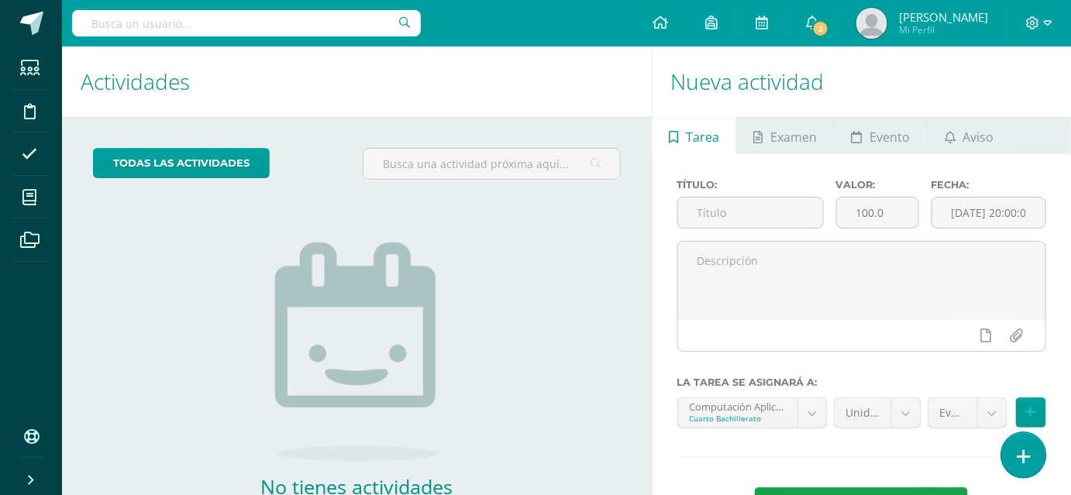
click at [1035, 464] on link at bounding box center [1023, 454] width 44 height 45
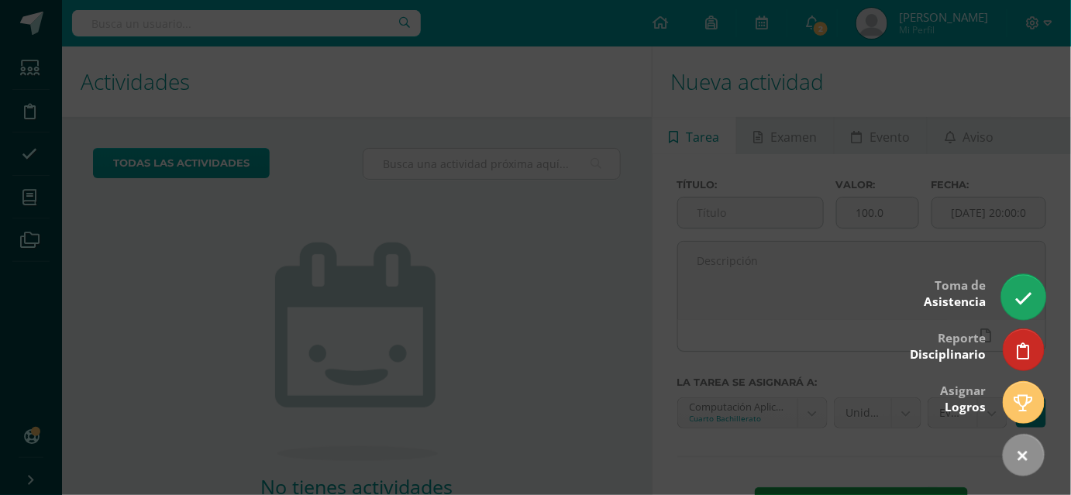
click at [1026, 297] on icon at bounding box center [1023, 299] width 18 height 18
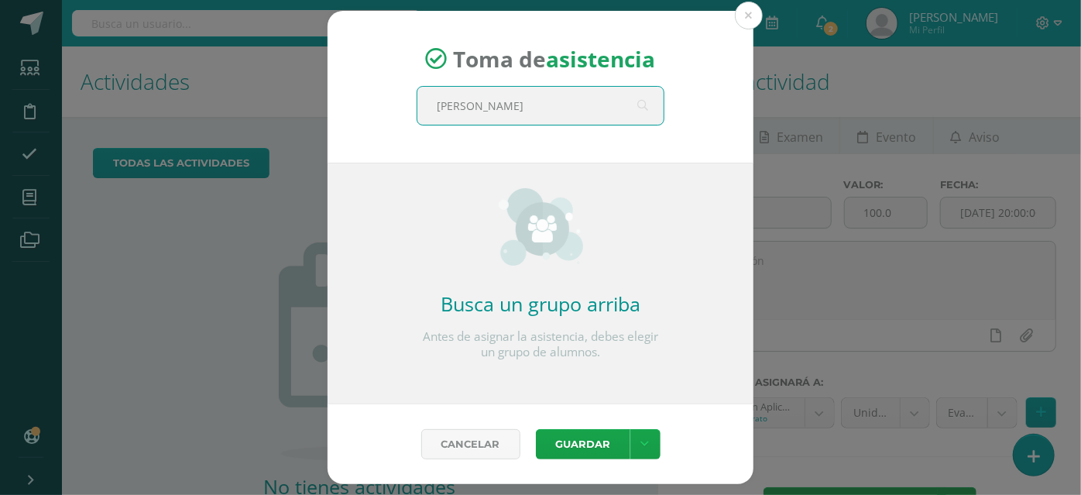
type input "quinto"
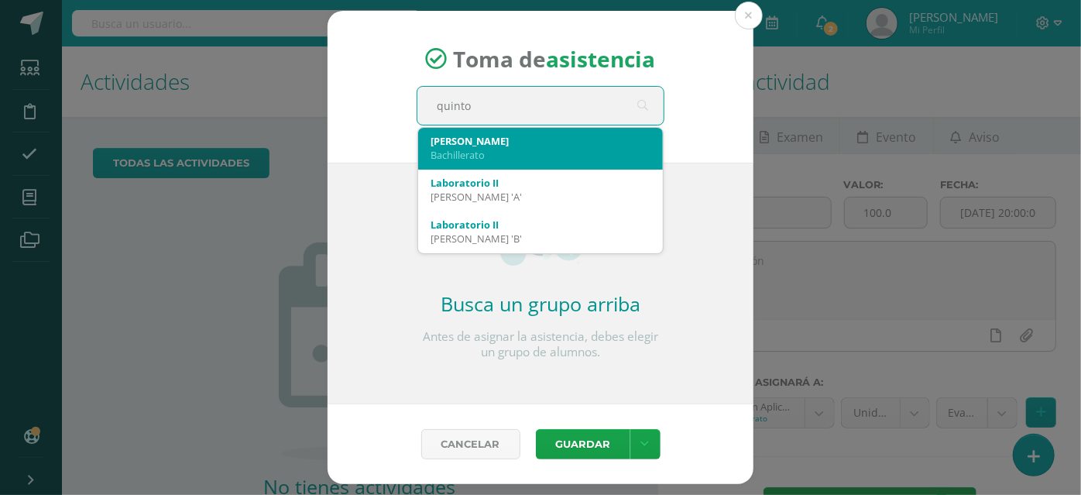
click at [570, 143] on div "[PERSON_NAME]" at bounding box center [541, 141] width 220 height 14
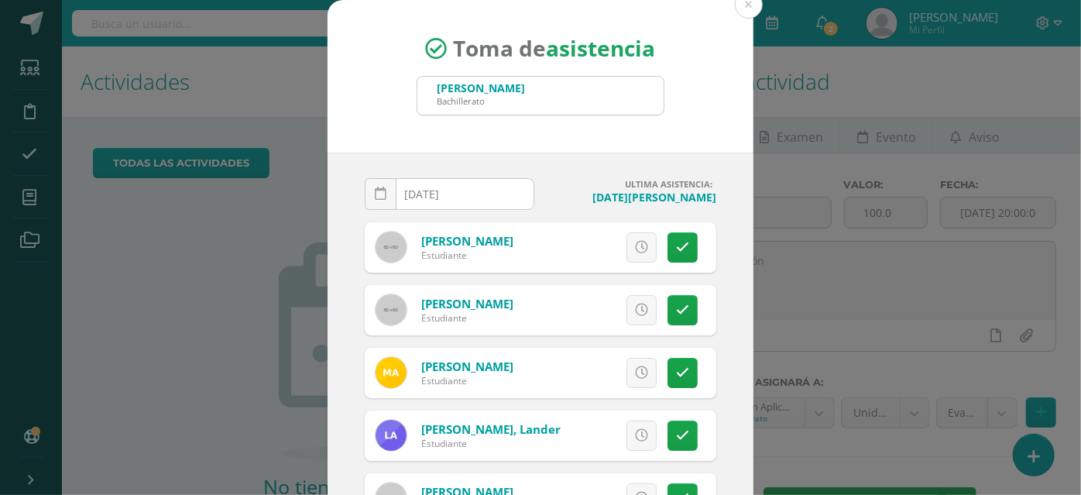
click at [708, 255] on div "[DATE] August, 2025 Mo Tu We Th Fr Sa Su 28 29 30 31 1 2 3 4 5 6 7 8 9 10 11 12…" at bounding box center [541, 329] width 426 height 353
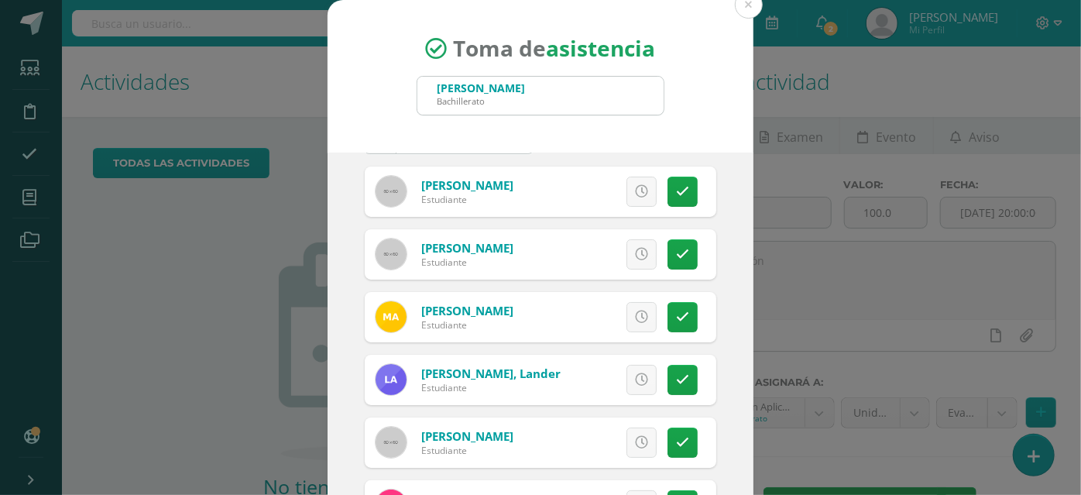
scroll to position [84, 0]
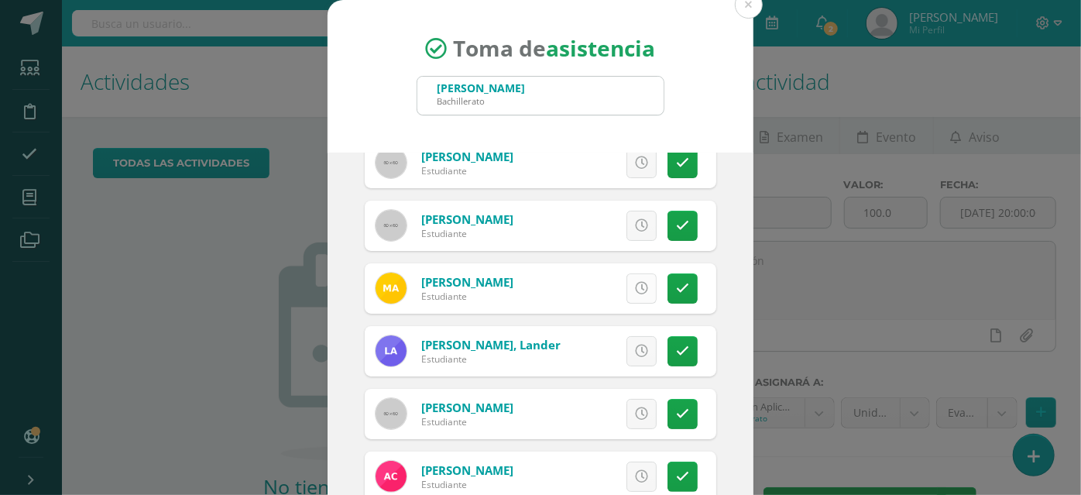
click at [627, 290] on link at bounding box center [642, 288] width 30 height 30
click at [727, 317] on div "[DATE] August, 2025 Mo Tu We Th Fr Sa Su 28 29 30 31 1 2 3 4 5 6 7 8 9 10 11 12…" at bounding box center [541, 329] width 426 height 353
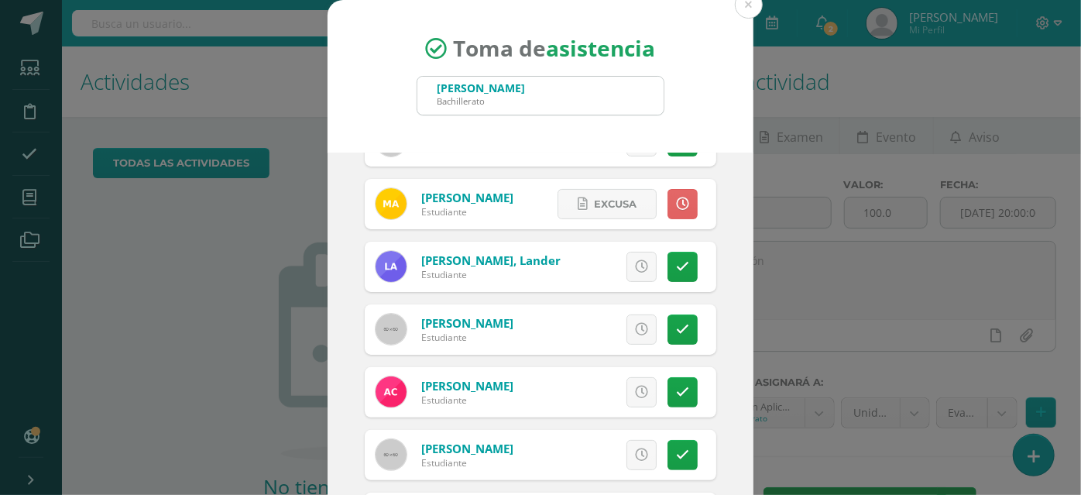
scroll to position [197, 0]
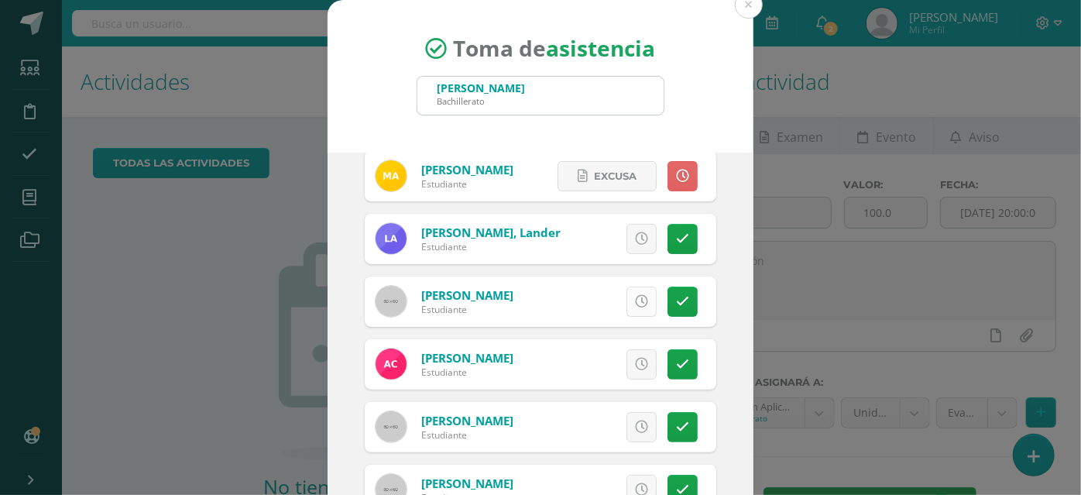
click at [635, 297] on icon at bounding box center [641, 301] width 13 height 13
click at [711, 307] on div "[DATE] August, 2025 Mo Tu We Th Fr Sa Su 28 29 30 31 1 2 3 4 5 6 7 8 9 10 11 12…" at bounding box center [541, 329] width 426 height 353
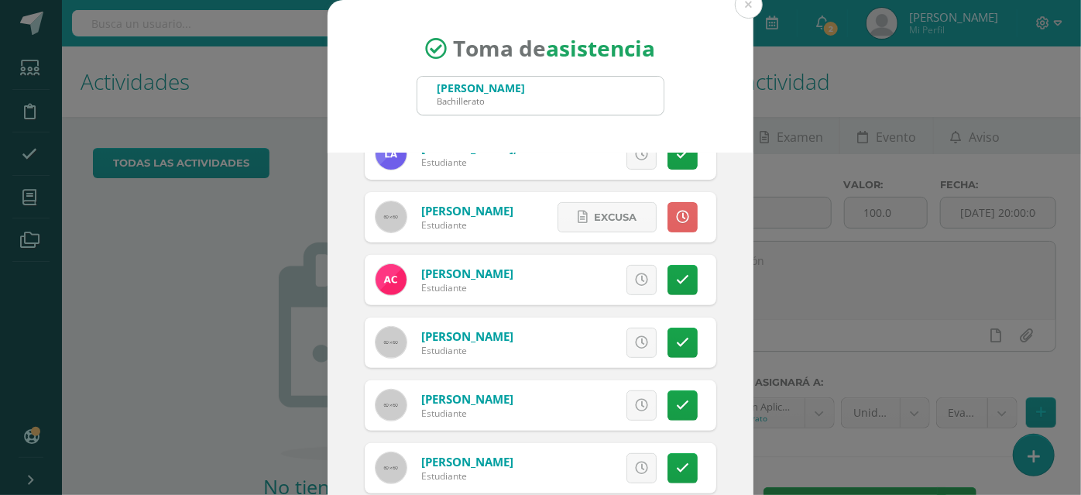
scroll to position [310, 0]
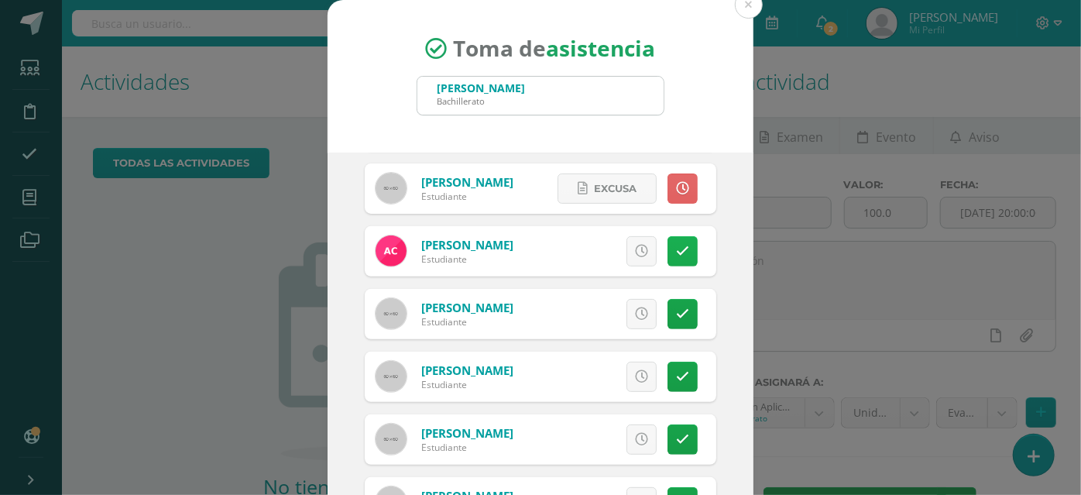
click at [676, 249] on icon at bounding box center [682, 251] width 13 height 13
click at [668, 249] on link at bounding box center [683, 251] width 30 height 30
click at [713, 297] on div "[DATE] August, 2025 Mo Tu We Th Fr Sa Su 28 29 30 31 1 2 3 4 5 6 7 8 9 10 11 12…" at bounding box center [541, 329] width 426 height 353
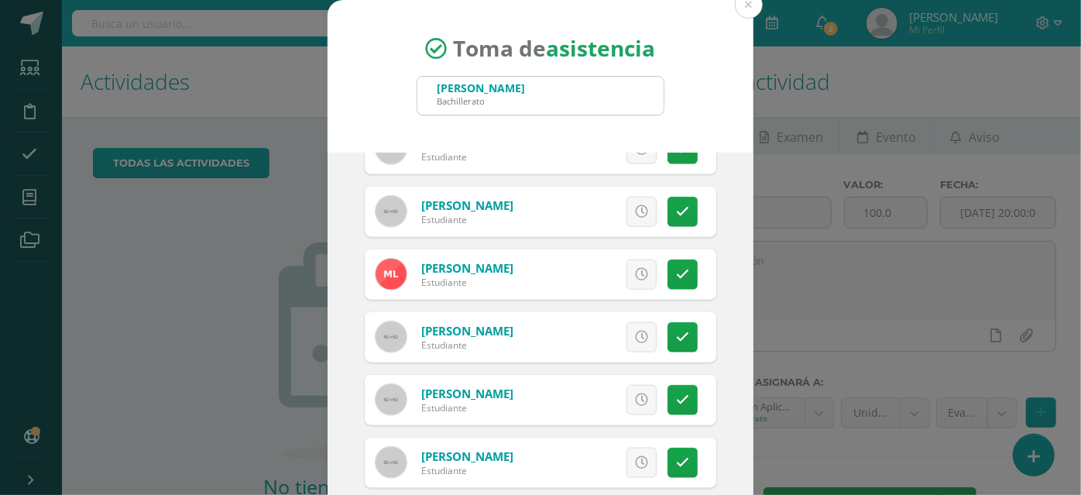
scroll to position [816, 0]
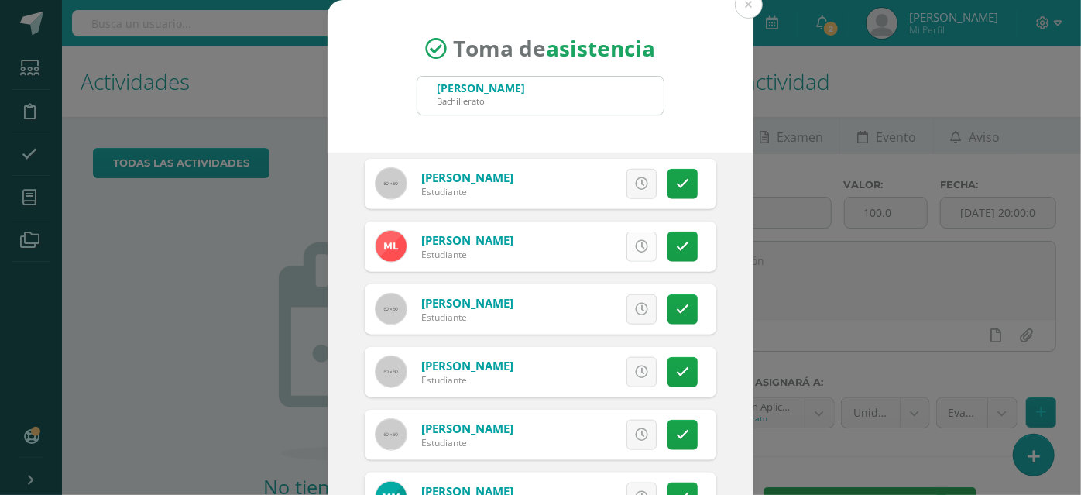
click at [635, 241] on icon at bounding box center [641, 246] width 13 height 13
click at [729, 297] on div "[DATE] August, 2025 Mo Tu We Th Fr Sa Su 28 29 30 31 1 2 3 4 5 6 7 8 9 10 11 12…" at bounding box center [541, 329] width 426 height 353
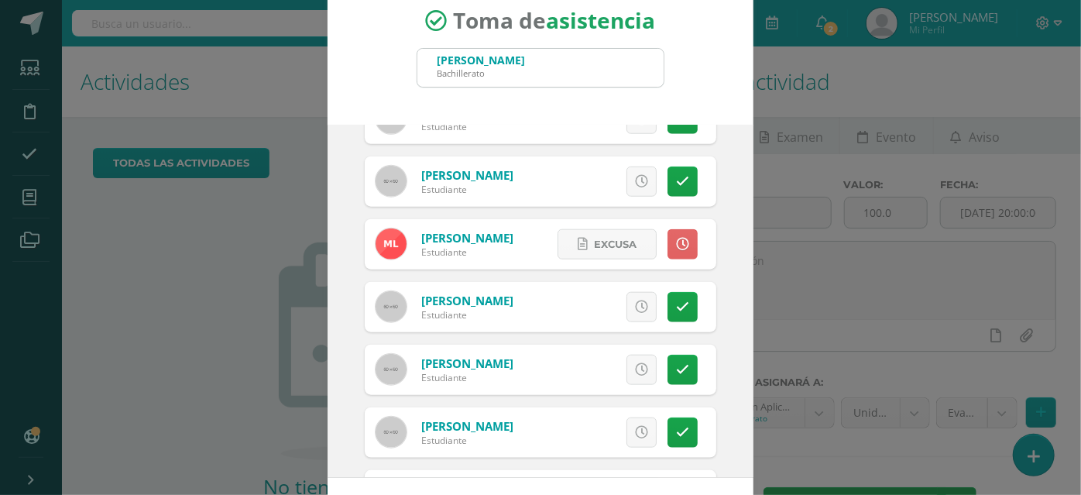
scroll to position [762, 0]
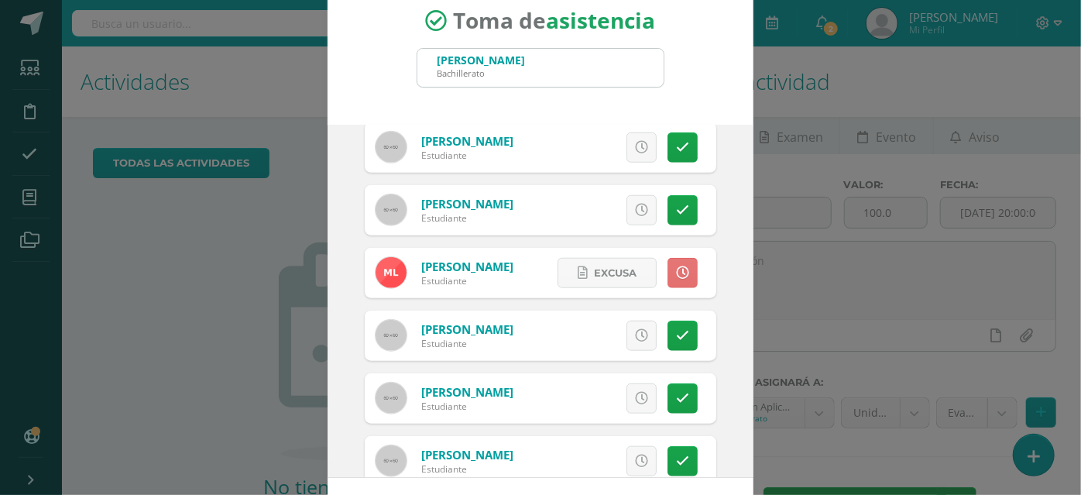
click at [676, 269] on icon at bounding box center [682, 272] width 13 height 13
click at [716, 271] on div "[DATE] August, 2025 Mo Tu We Th Fr Sa Su 28 29 30 31 1 2 3 4 5 6 7 8 9 10 11 12…" at bounding box center [541, 301] width 426 height 353
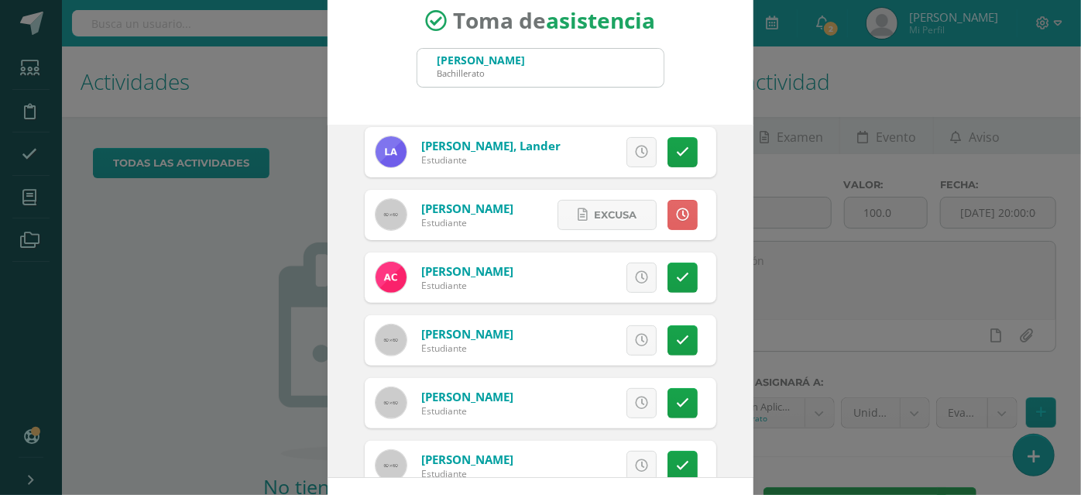
scroll to position [227, 0]
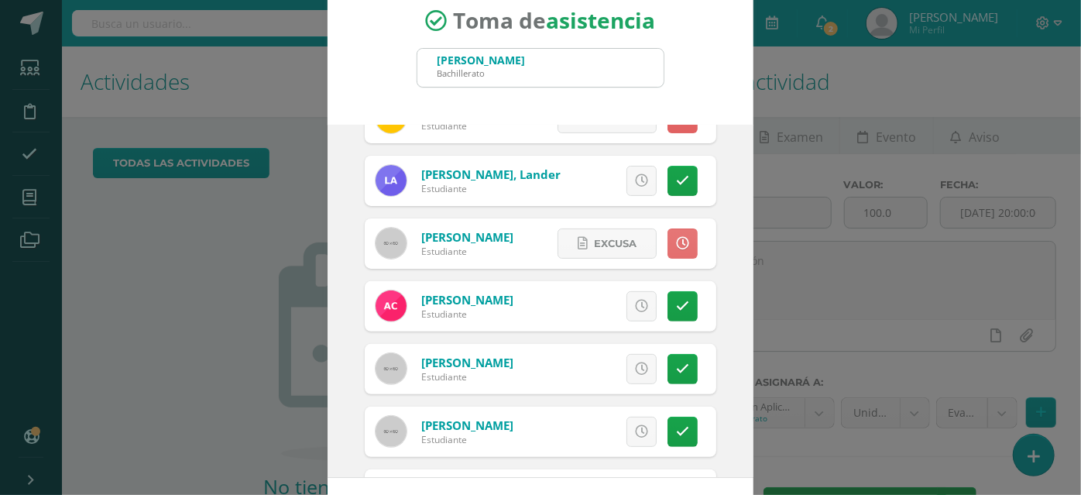
click at [676, 238] on icon at bounding box center [682, 243] width 13 height 13
click at [715, 250] on div "[DATE] August, 2025 Mo Tu We Th Fr Sa Su 28 29 30 31 1 2 3 4 5 6 7 8 9 10 11 12…" at bounding box center [541, 301] width 426 height 353
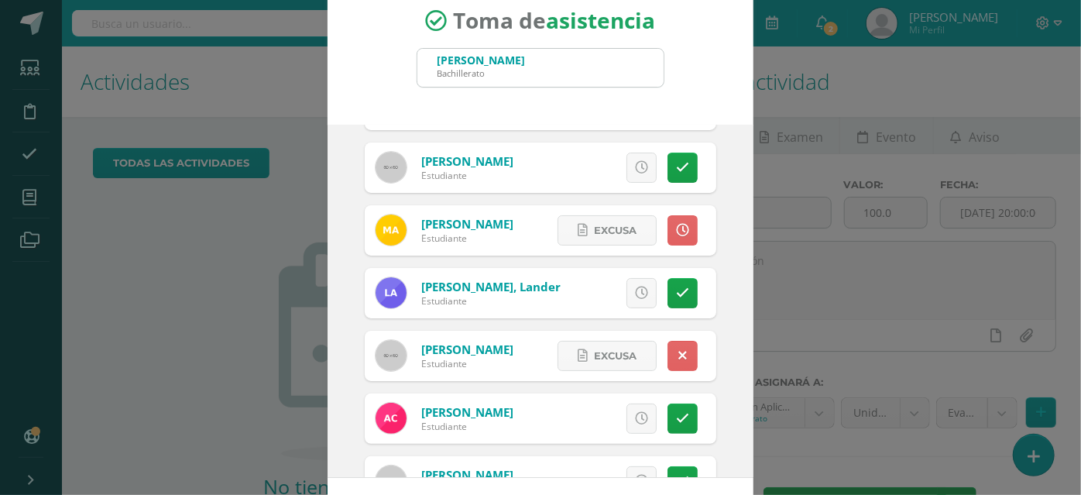
scroll to position [87, 0]
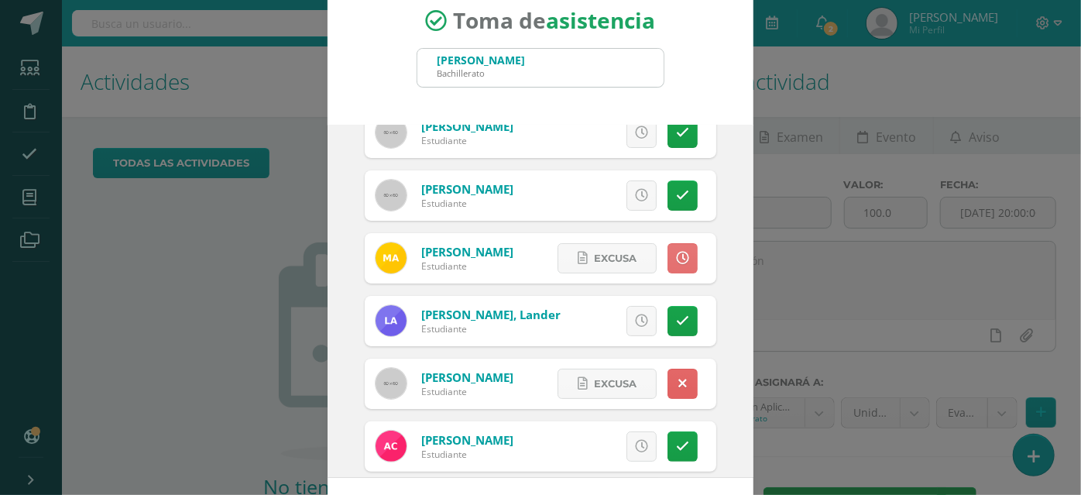
click at [673, 257] on link at bounding box center [683, 258] width 30 height 30
click at [709, 257] on div "[DATE] August, 2025 Mo Tu We Th Fr Sa Su 28 29 30 31 1 2 3 4 5 6 7 8 9 10 11 12…" at bounding box center [541, 301] width 426 height 353
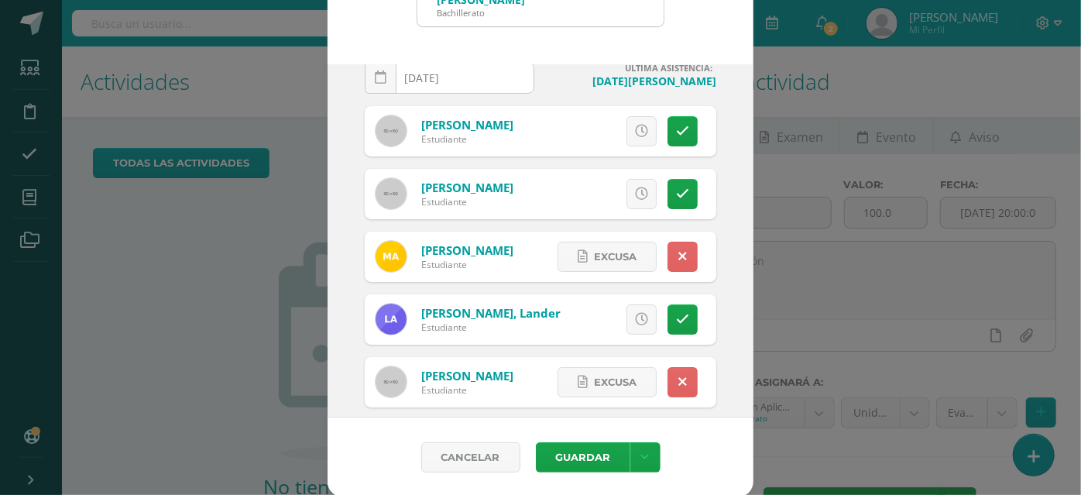
scroll to position [27, 0]
click at [668, 246] on link at bounding box center [683, 257] width 30 height 30
click at [636, 253] on link at bounding box center [642, 257] width 30 height 30
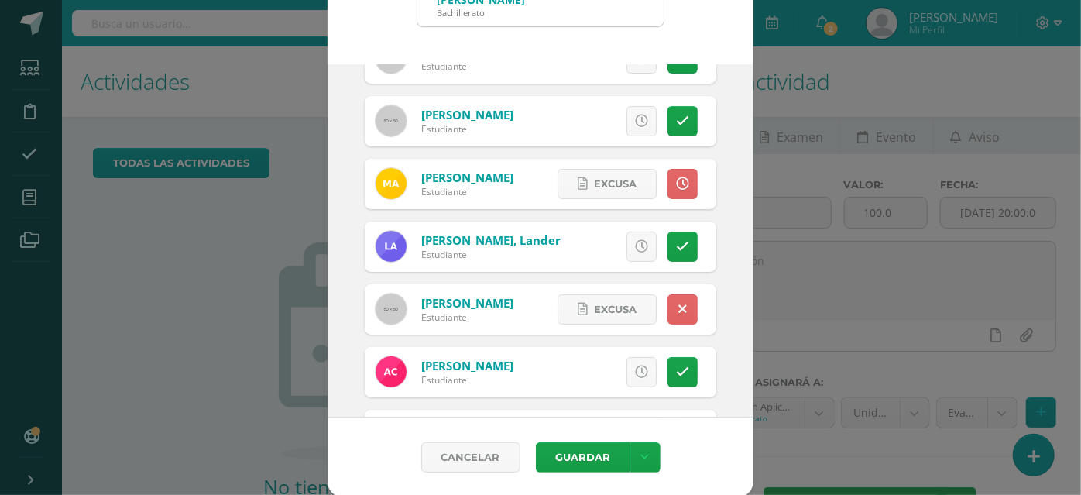
scroll to position [101, 0]
click at [679, 303] on icon at bounding box center [683, 309] width 9 height 13
click at [635, 309] on icon at bounding box center [641, 309] width 13 height 13
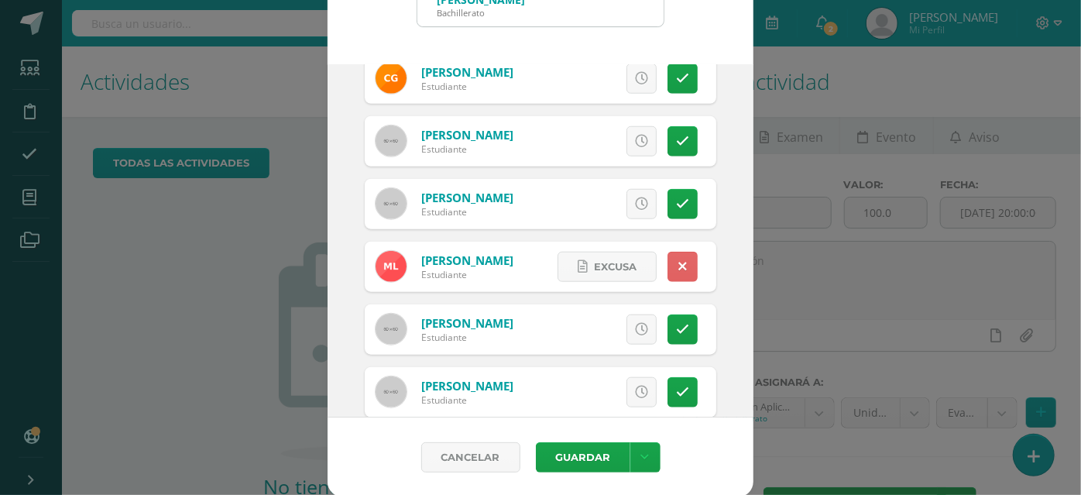
scroll to position [712, 0]
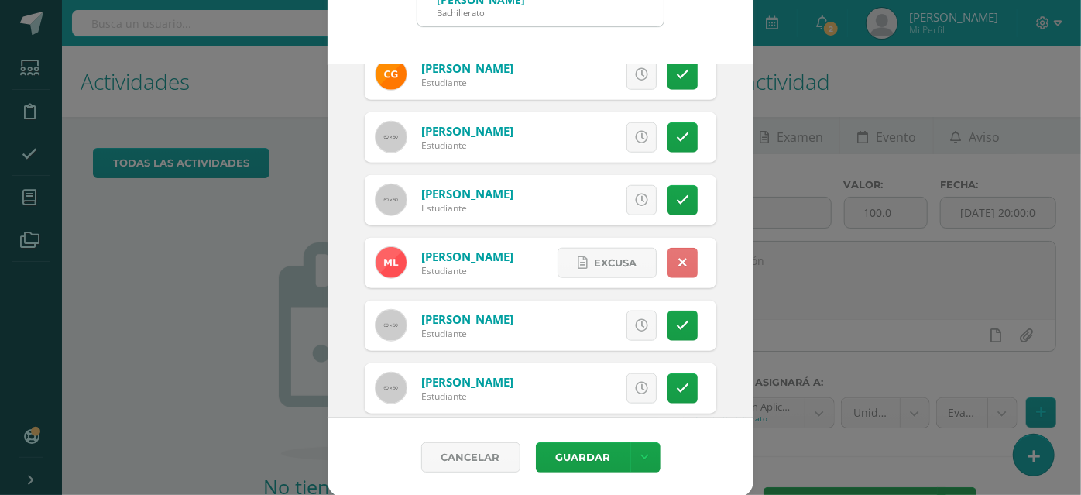
click at [679, 260] on icon at bounding box center [683, 262] width 9 height 13
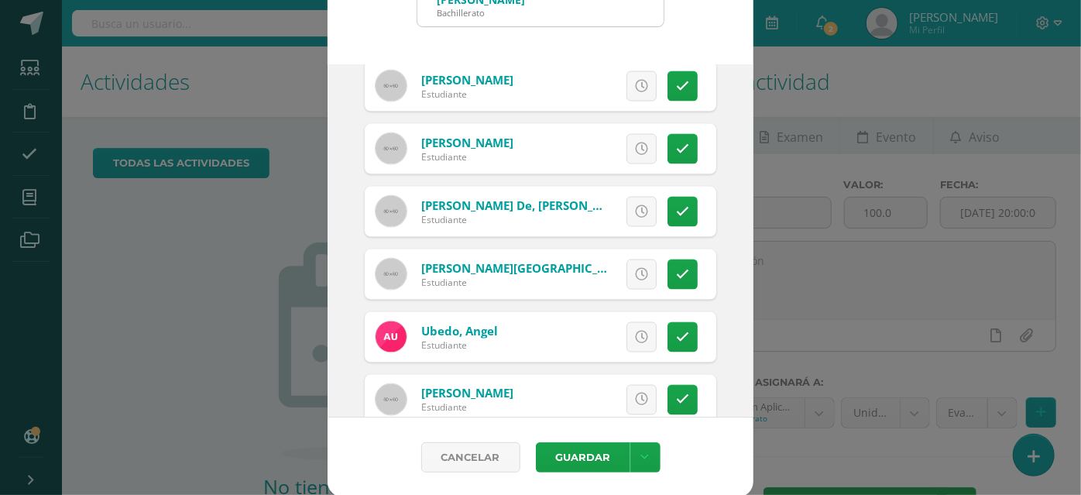
scroll to position [1298, 0]
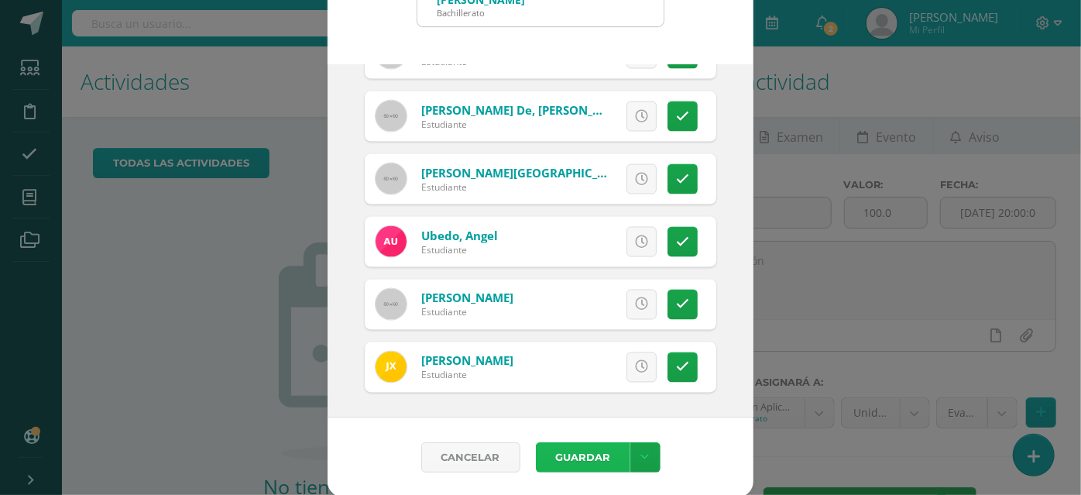
click at [579, 462] on button "Guardar" at bounding box center [583, 457] width 95 height 30
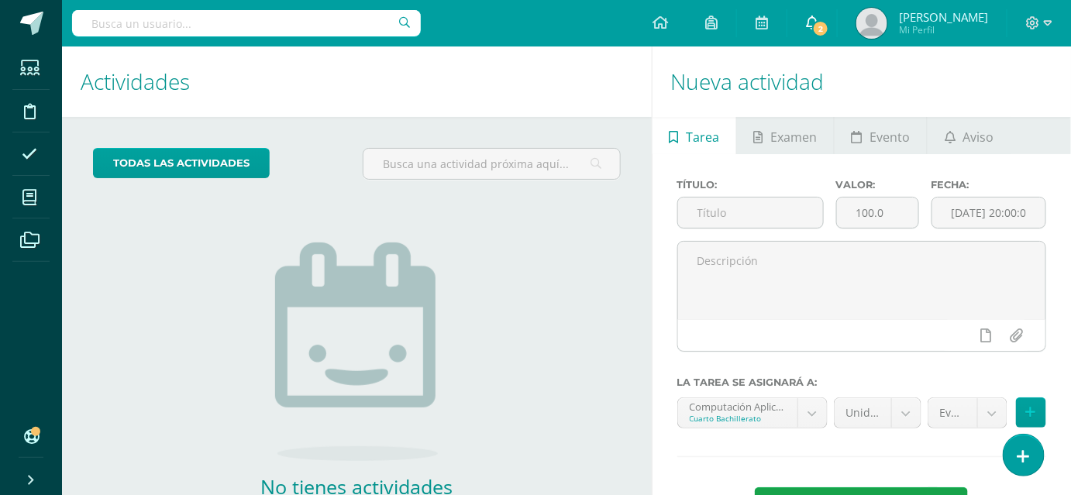
click at [829, 33] on span "2" at bounding box center [820, 28] width 17 height 17
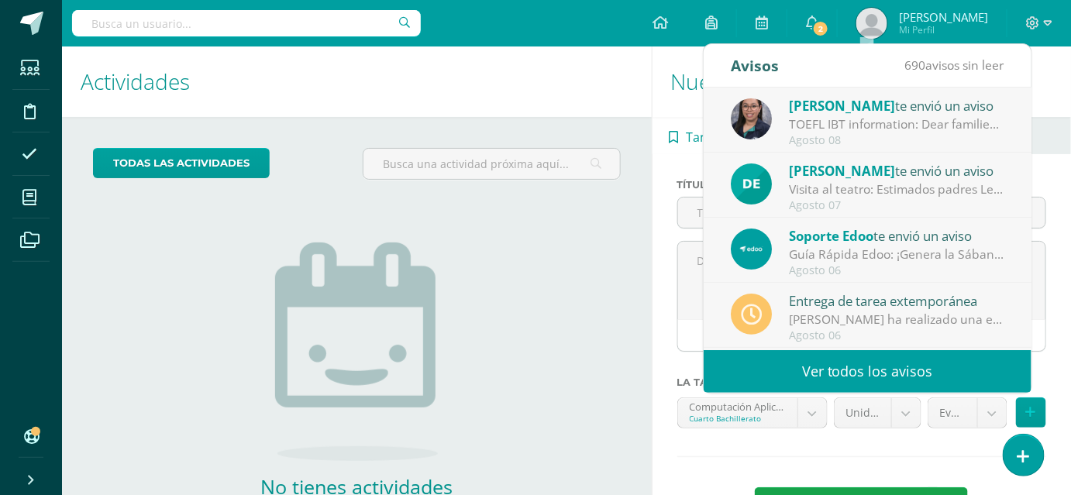
click at [837, 126] on div "TOEFL IBT information: Dear families, This is a reminder that the TOEFL iBT tes…" at bounding box center [896, 124] width 215 height 18
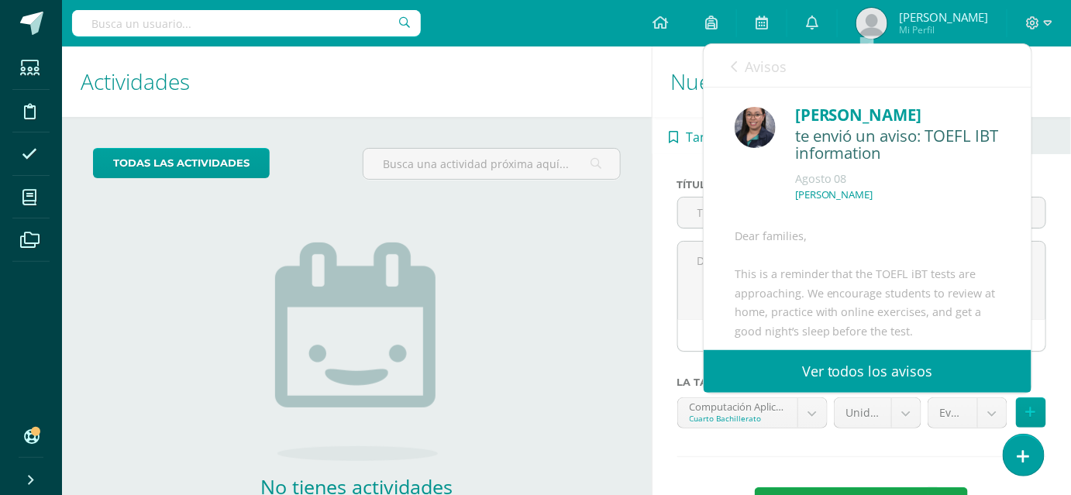
click at [837, 127] on div "te envió un aviso: TOEFL IBT information" at bounding box center [897, 145] width 205 height 36
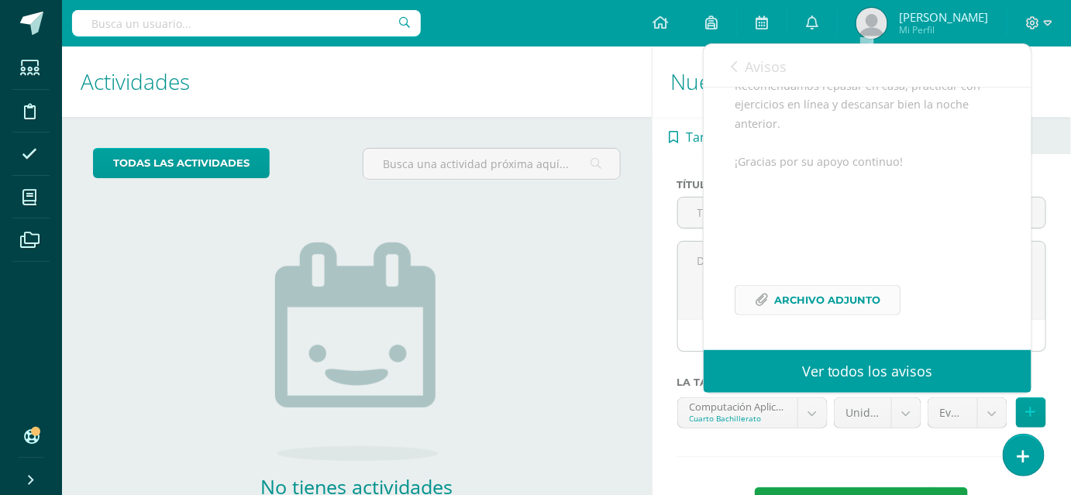
click at [826, 301] on span "Archivo Adjunto" at bounding box center [827, 300] width 106 height 29
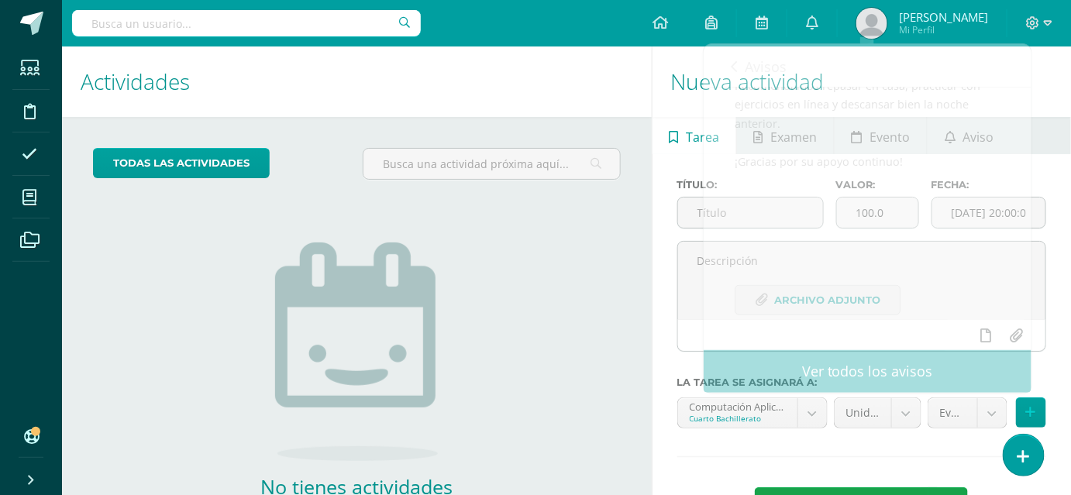
click at [482, 386] on div "No tienes actividades Échale un vistazo a los demás períodos o sal y disfruta d…" at bounding box center [356, 369] width 310 height 354
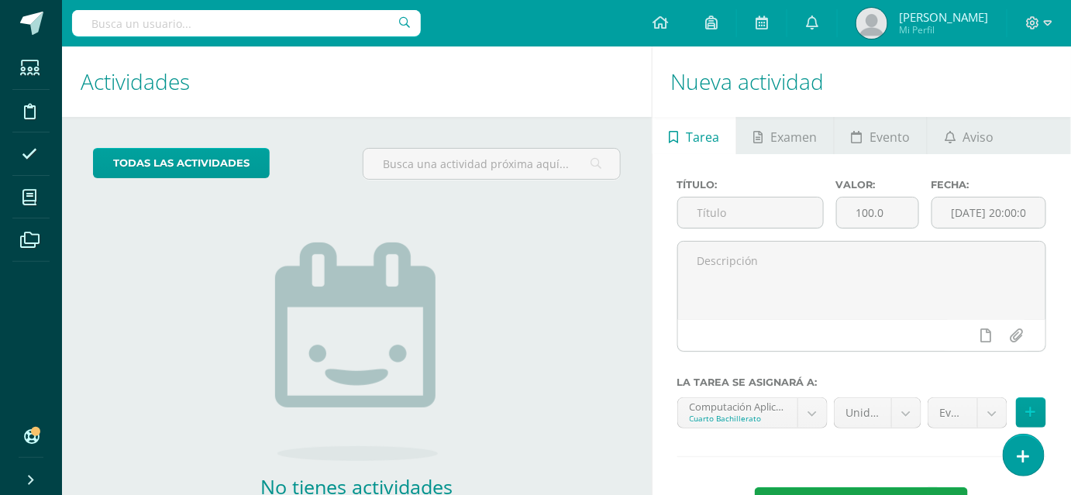
click at [535, 242] on div "todas las Actividades No tienes actividades Échale un vistazo a los demás perío…" at bounding box center [356, 356] width 589 height 479
